Goal: Task Accomplishment & Management: Use online tool/utility

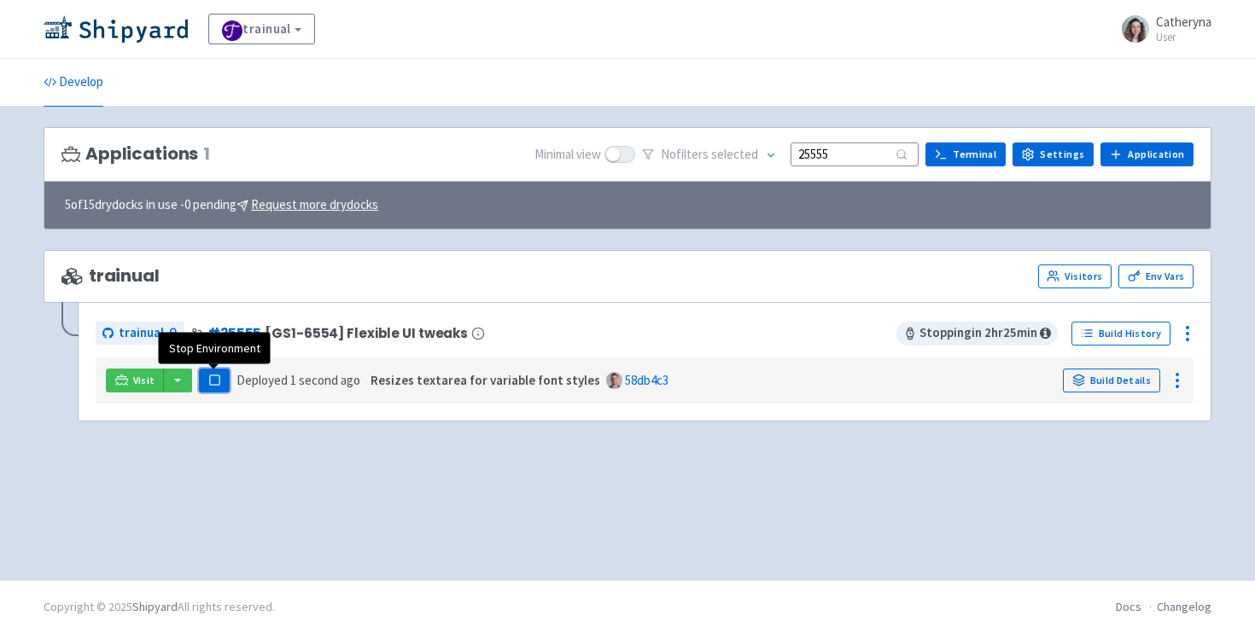
click at [200, 382] on button "Pause" at bounding box center [214, 381] width 31 height 24
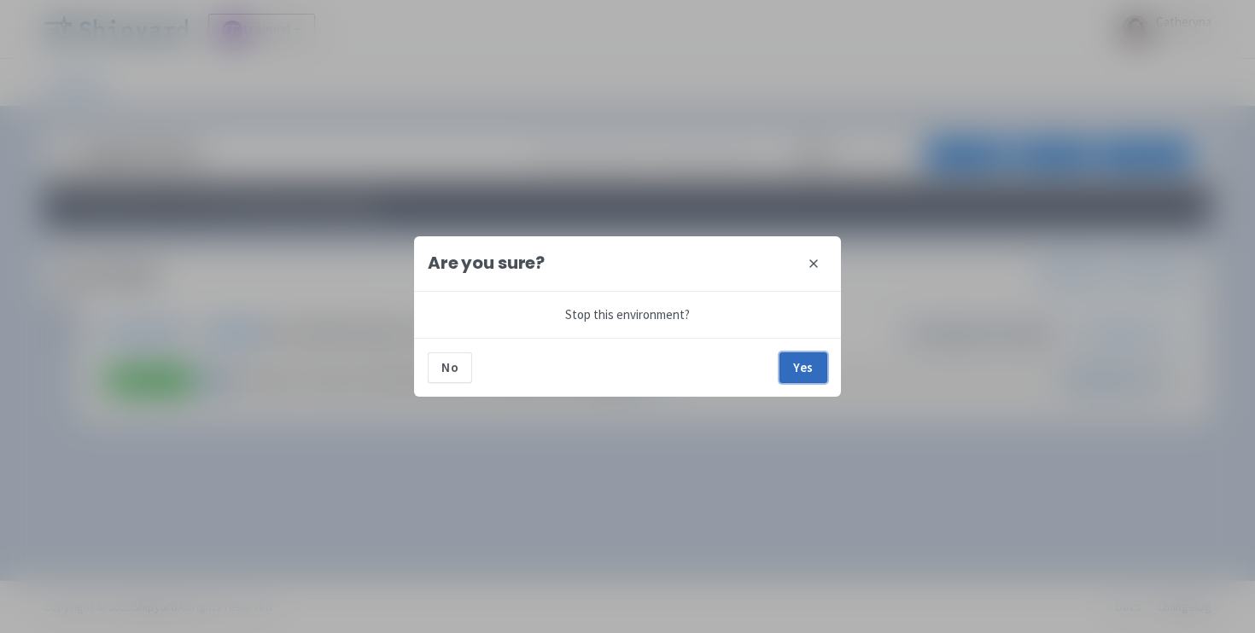
click at [789, 374] on button "Yes" at bounding box center [803, 368] width 48 height 31
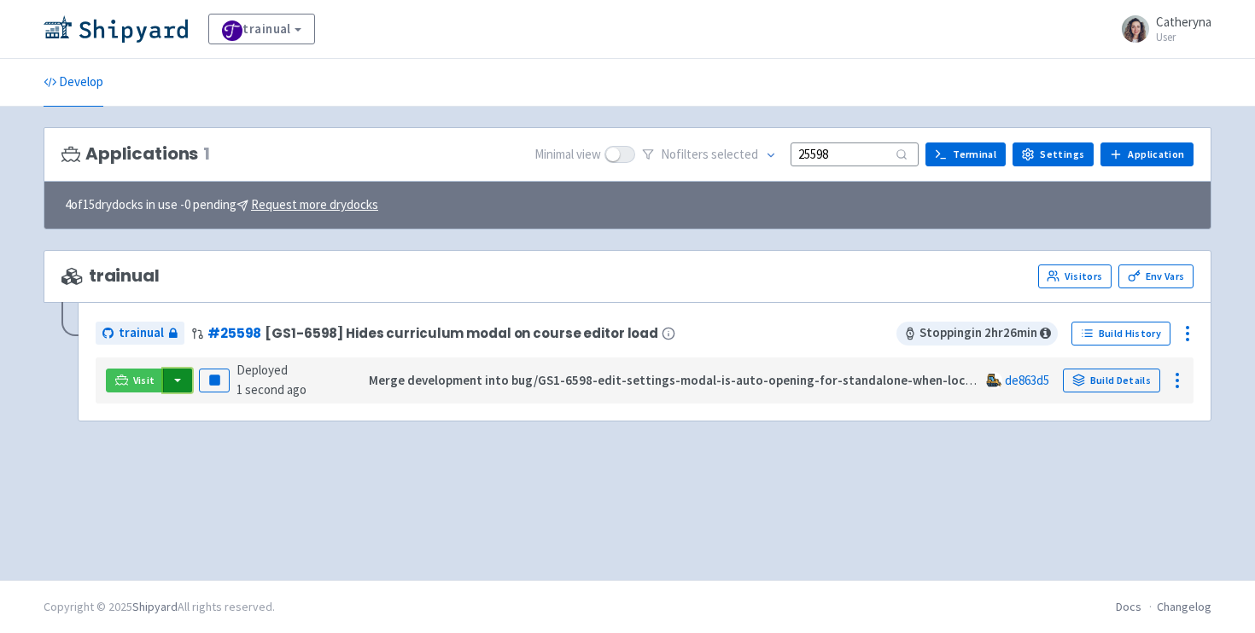
click at [174, 384] on button "button" at bounding box center [177, 381] width 29 height 24
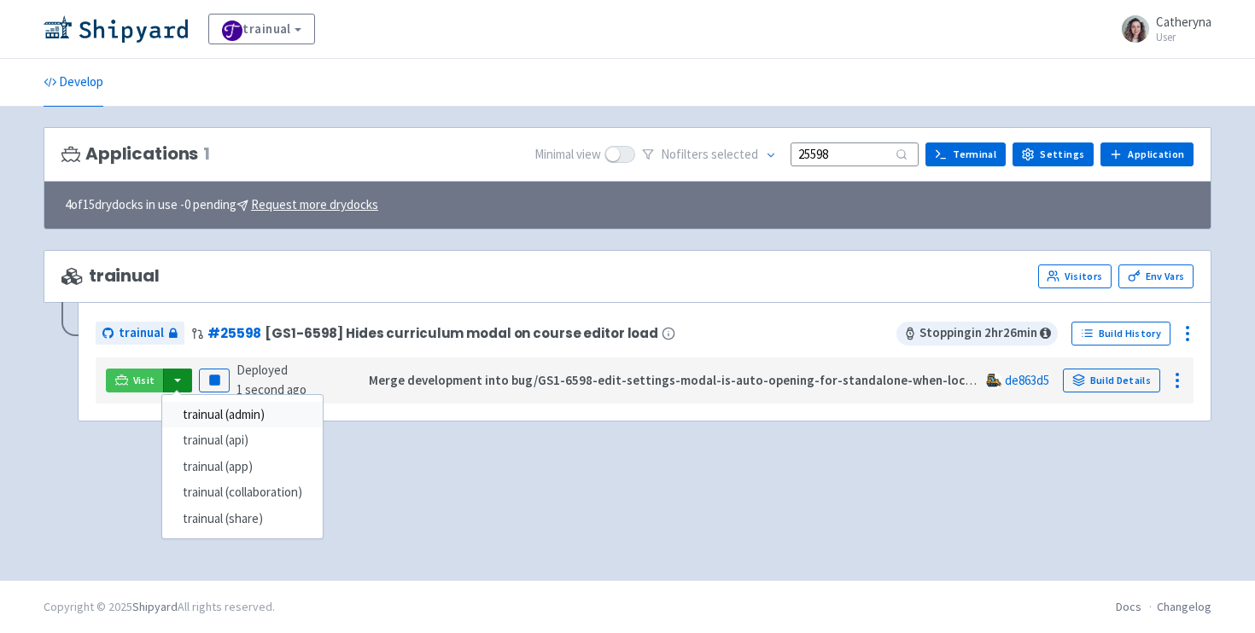
click at [231, 422] on link "trainual (admin)" at bounding box center [242, 415] width 161 height 26
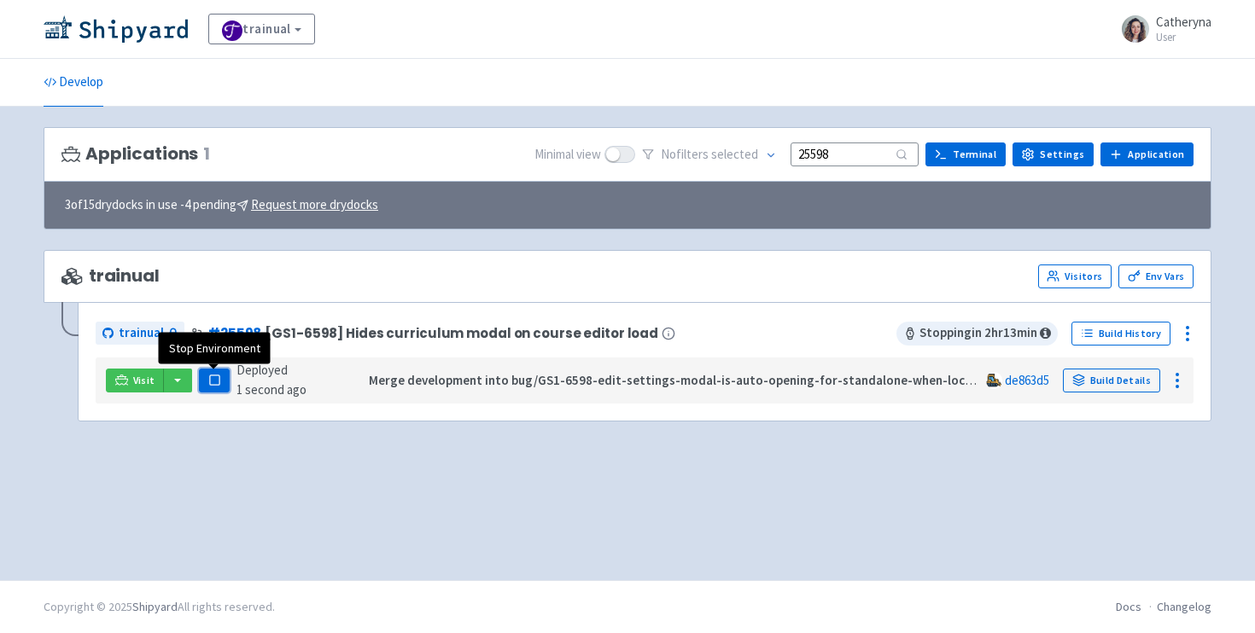
click at [221, 375] on button "Pause" at bounding box center [214, 381] width 31 height 24
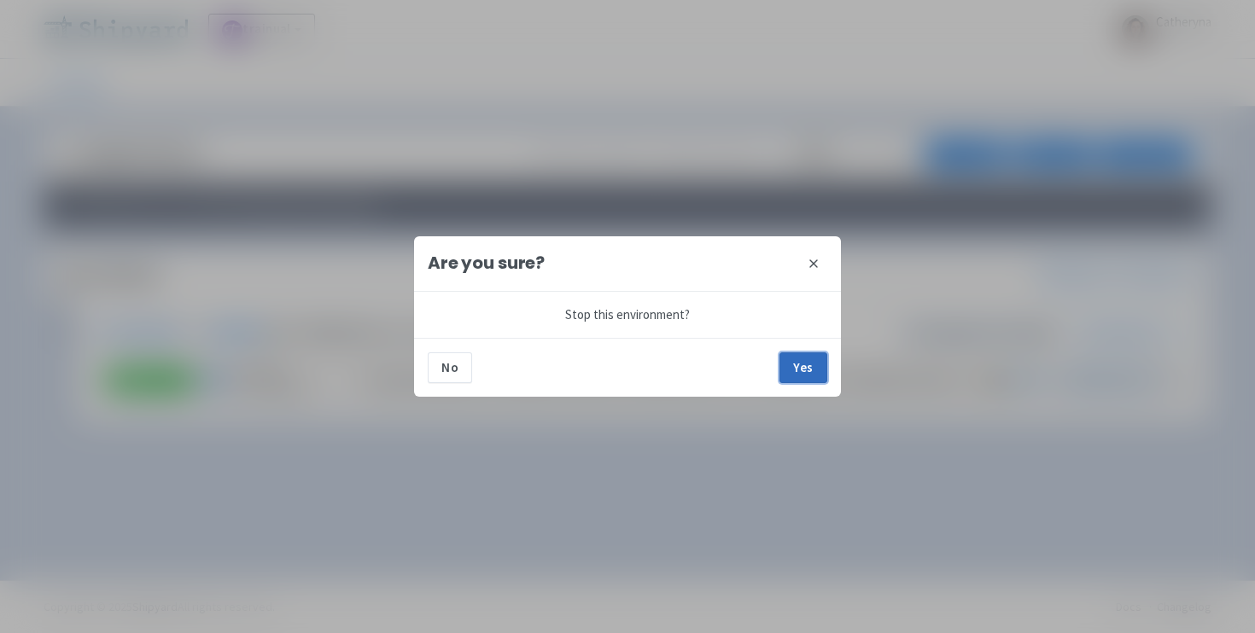
click at [795, 356] on button "Yes" at bounding box center [803, 368] width 48 height 31
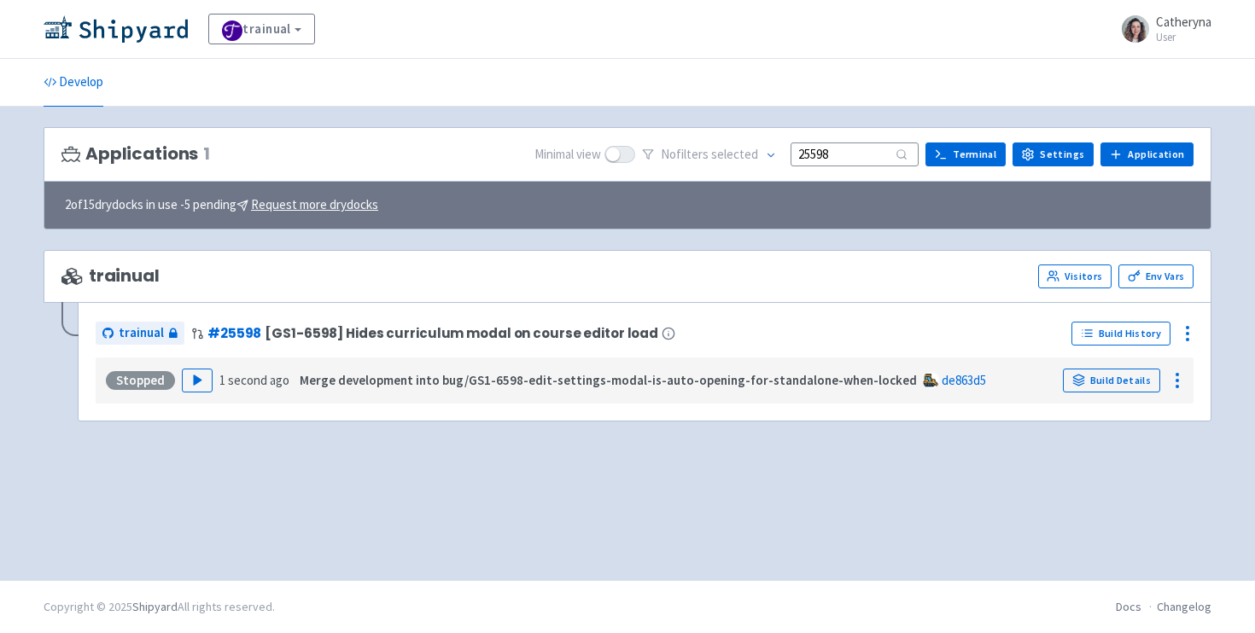
drag, startPoint x: 858, startPoint y: 170, endPoint x: 849, endPoint y: 158, distance: 15.2
click at [849, 158] on div "Applications 1 Minimal view No filter s selected 25598 Terminal Settings Applic…" at bounding box center [628, 154] width 1168 height 55
click at [849, 158] on input "25598" at bounding box center [855, 154] width 128 height 23
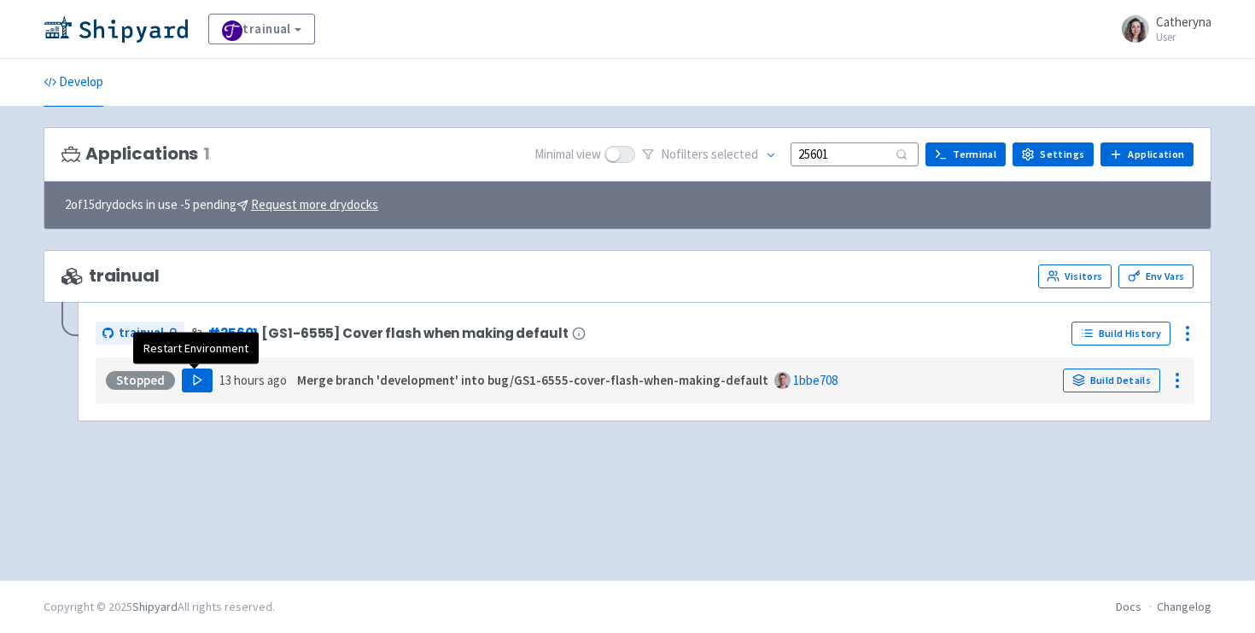
type input "25601"
click at [201, 377] on button "Play" at bounding box center [197, 381] width 31 height 24
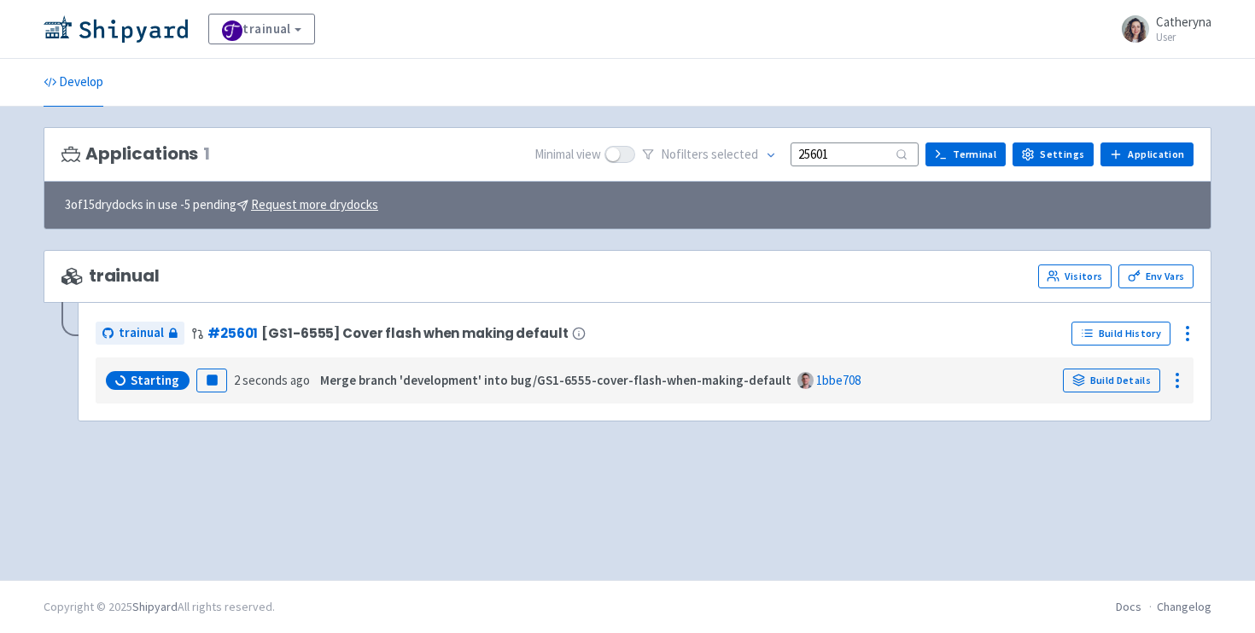
click at [118, 464] on div "Applications 1 Minimal view No filter s selected 25601 Terminal Settings Applic…" at bounding box center [628, 343] width 1168 height 433
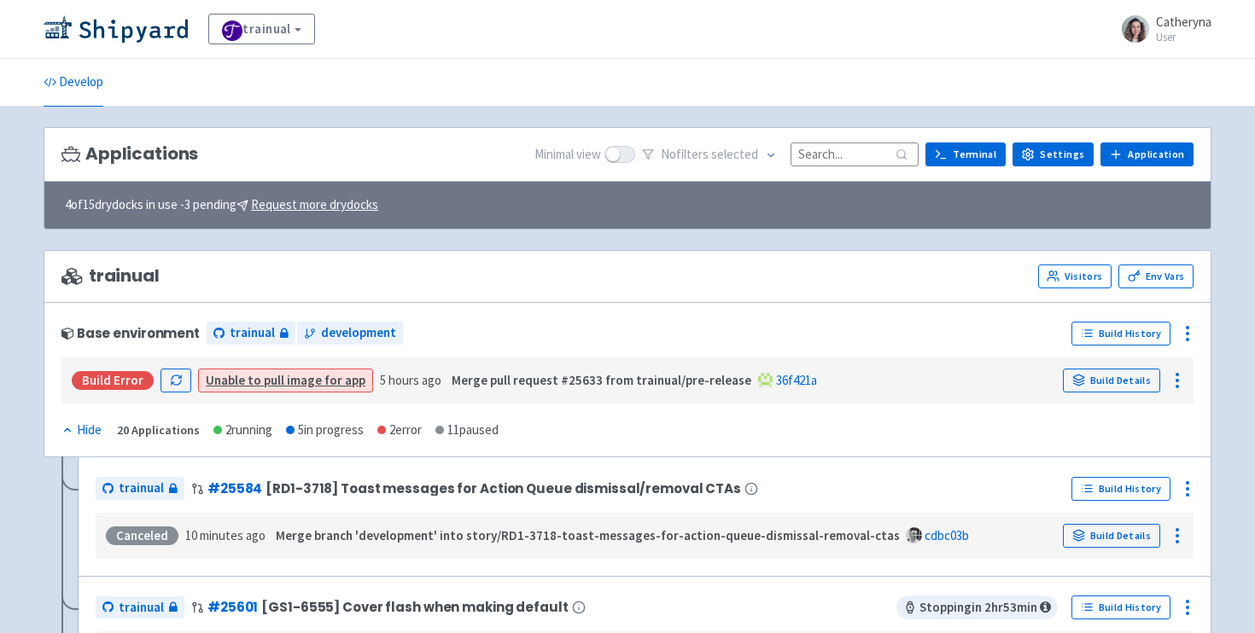
click at [849, 155] on input at bounding box center [855, 154] width 128 height 23
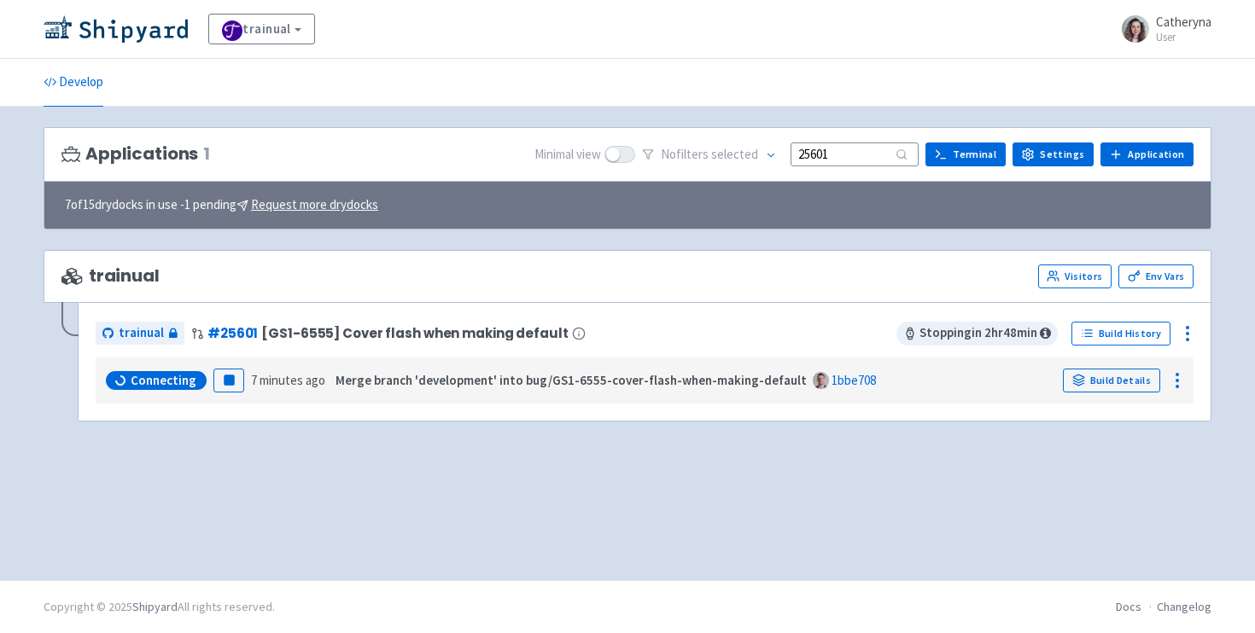
type input "25601"
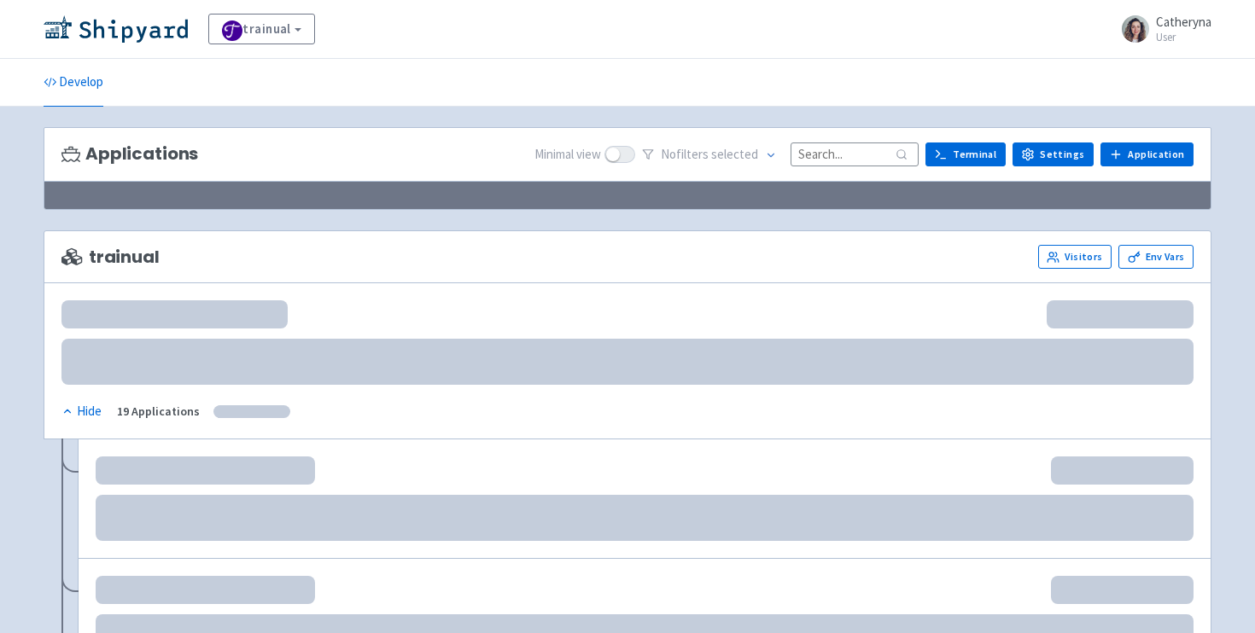
click at [864, 146] on input at bounding box center [855, 154] width 128 height 23
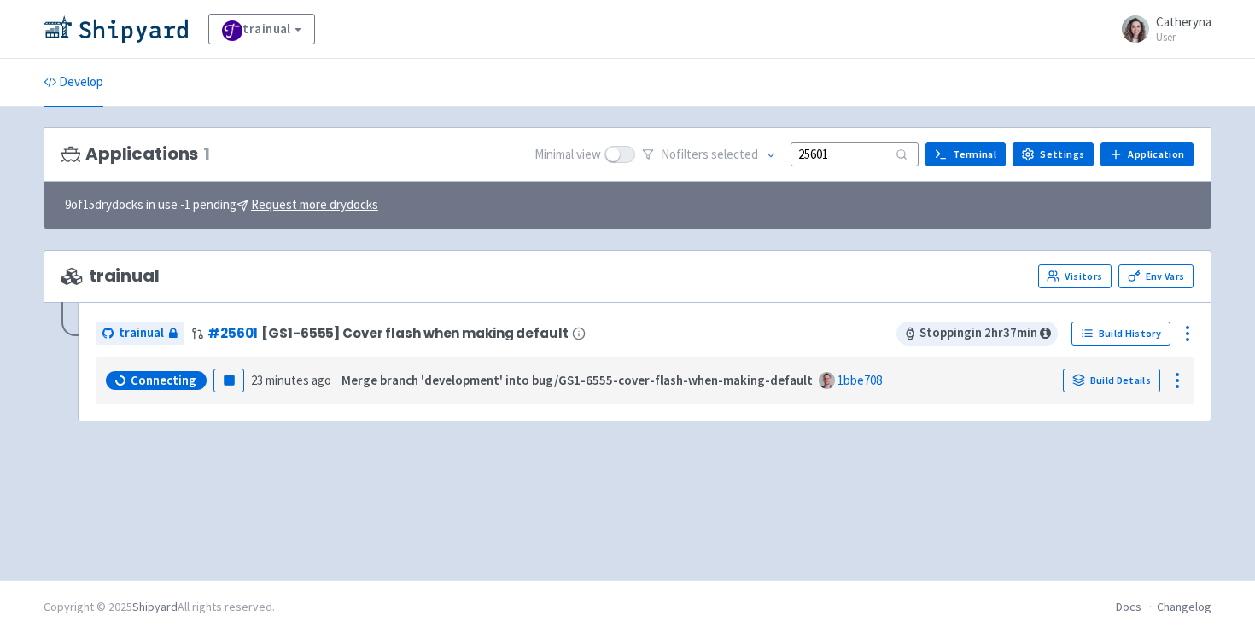
type input "25601"
